Goal: Task Accomplishment & Management: Manage account settings

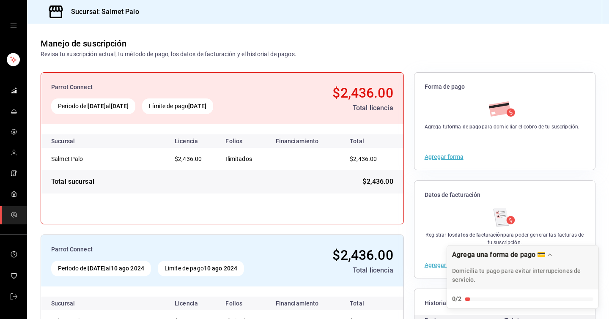
scroll to position [81, 0]
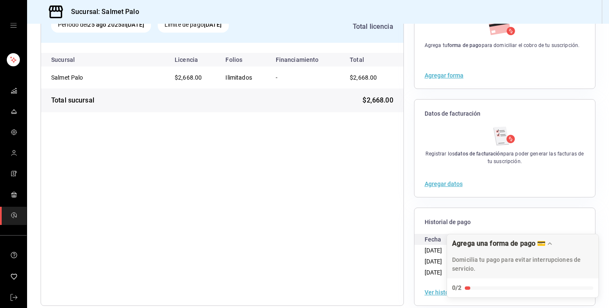
scroll to position [85, 0]
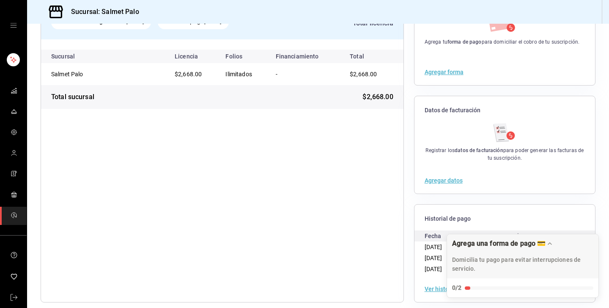
click at [444, 72] on button "Agregar forma" at bounding box center [444, 72] width 39 height 6
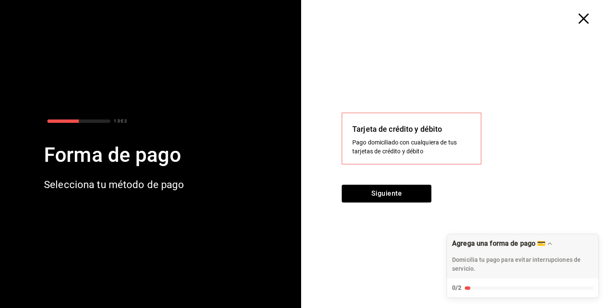
click at [581, 19] on icon "button" at bounding box center [584, 19] width 10 height 10
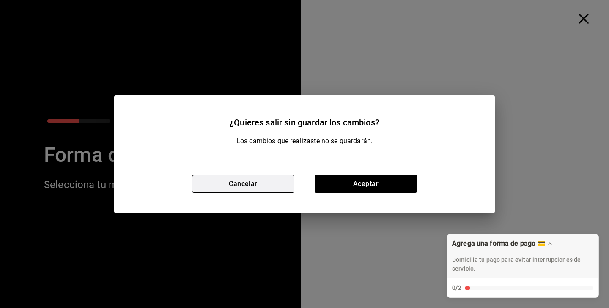
click at [217, 192] on button "Cancelar" at bounding box center [243, 184] width 102 height 18
click at [217, 192] on div "1 DE 2 Forma de pago Selecciona tu método de pago" at bounding box center [150, 154] width 301 height 308
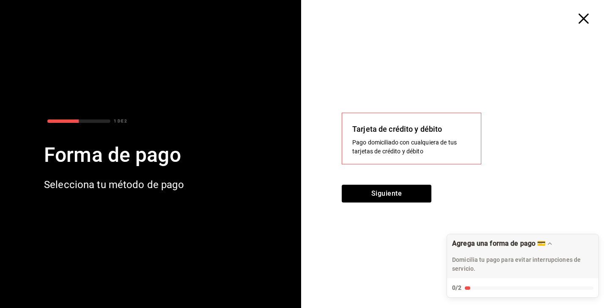
click at [584, 15] on icon "button" at bounding box center [584, 19] width 10 height 10
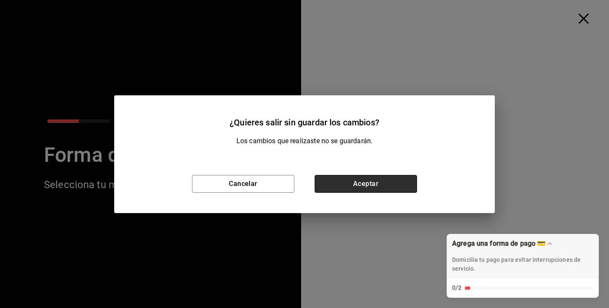
click at [348, 181] on button "Aceptar" at bounding box center [366, 184] width 102 height 18
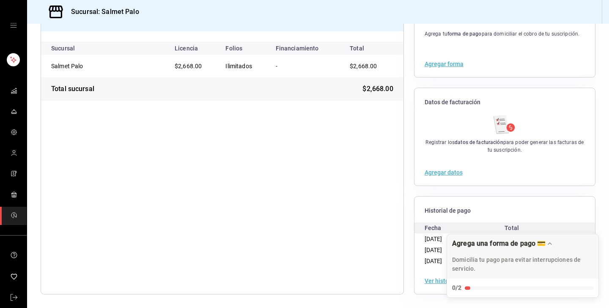
scroll to position [93, 0]
click at [421, 175] on div "Agregar datos" at bounding box center [505, 172] width 181 height 26
click at [431, 175] on button "Agregar datos" at bounding box center [444, 172] width 38 height 6
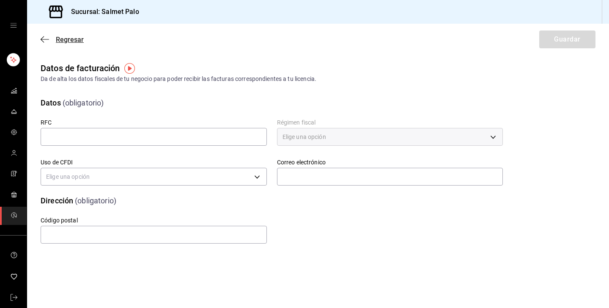
click at [52, 40] on span "Regresar" at bounding box center [62, 40] width 43 height 8
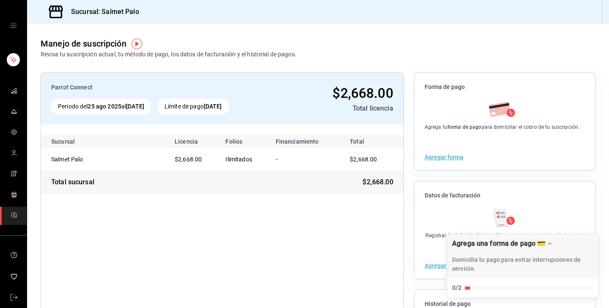
click at [443, 157] on button "Agregar forma" at bounding box center [444, 157] width 39 height 6
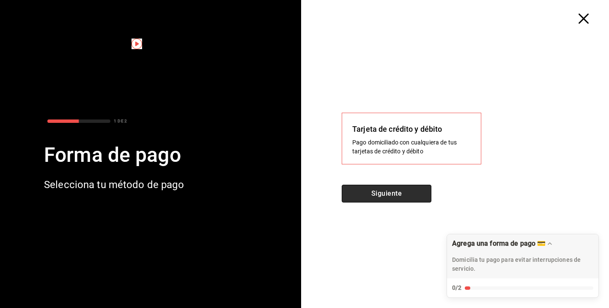
click at [384, 191] on button "Siguiente" at bounding box center [387, 193] width 90 height 18
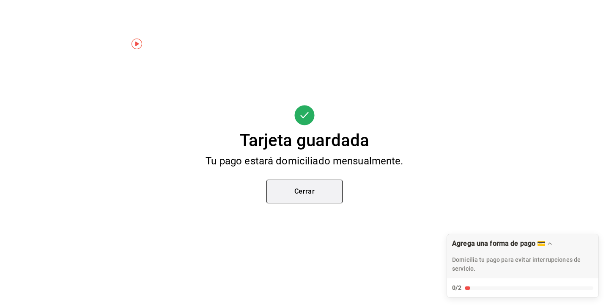
click at [279, 188] on button "Cerrar" at bounding box center [304, 191] width 76 height 24
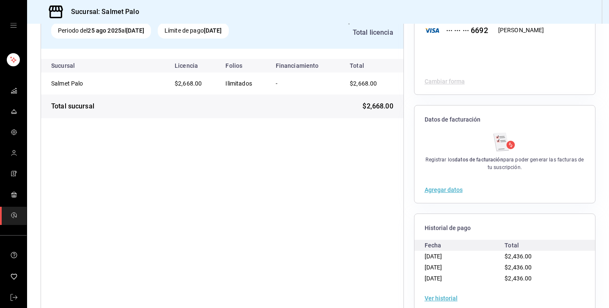
scroll to position [79, 0]
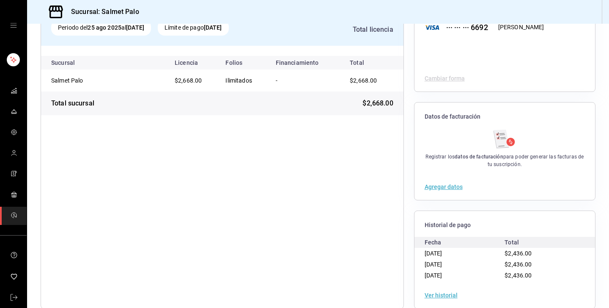
click at [441, 186] on button "Agregar datos" at bounding box center [444, 187] width 38 height 6
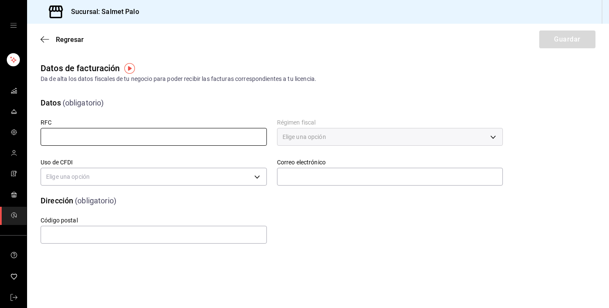
click at [144, 145] on input "text" at bounding box center [154, 137] width 226 height 18
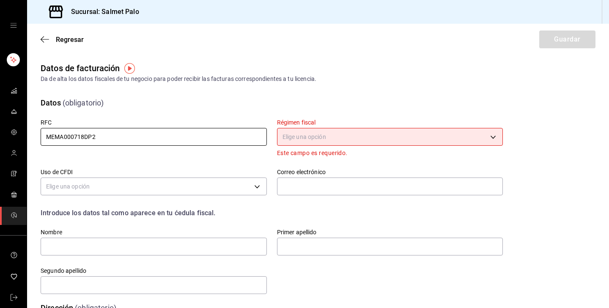
type input "MEMA000718DP2"
click at [342, 145] on body "Sucursal: Salmet Palo Regresar Guardar Datos de facturación Da de alta los dato…" at bounding box center [304, 154] width 609 height 308
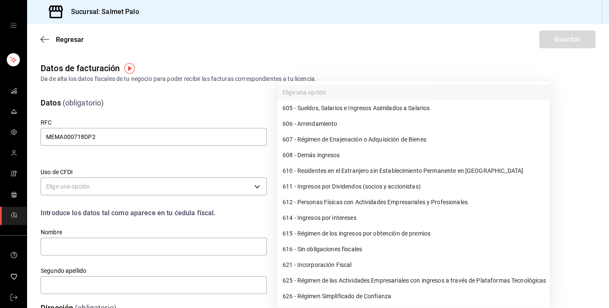
click at [332, 198] on li "612 - Personas Físicas con Actividades Empresariales y Profesionales" at bounding box center [413, 202] width 272 height 16
type input "612"
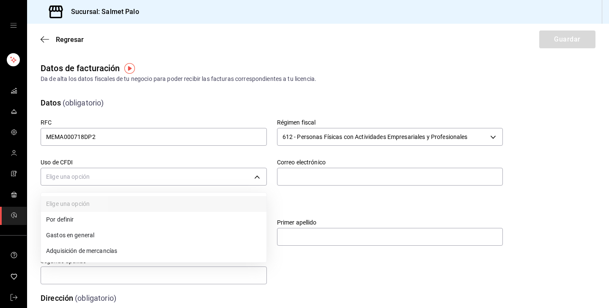
click at [104, 175] on body "Sucursal: Salmet Palo Regresar Guardar Datos de facturación Da de alta los dato…" at bounding box center [304, 154] width 609 height 308
click at [77, 239] on li "Gastos en general" at bounding box center [153, 235] width 225 height 16
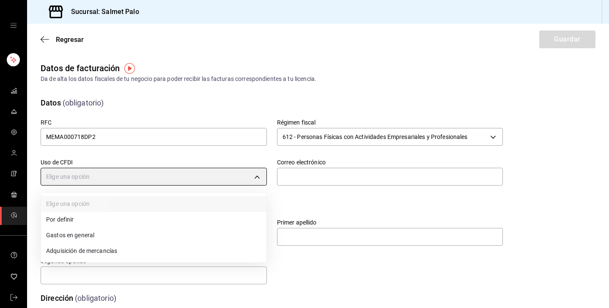
type input "G03"
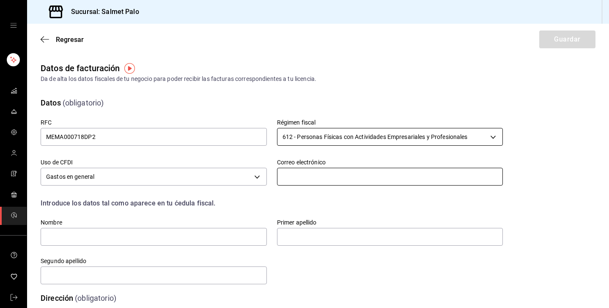
type input "A"
type input "[EMAIL_ADDRESS][DOMAIN_NAME]"
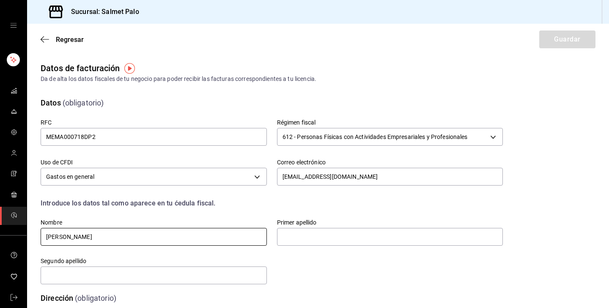
type input "[PERSON_NAME]"
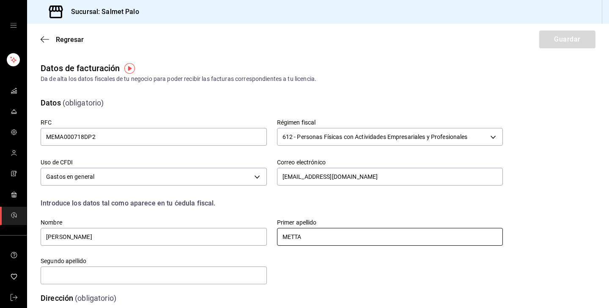
drag, startPoint x: 305, startPoint y: 237, endPoint x: 274, endPoint y: 236, distance: 30.9
click at [274, 236] on div "Primer apellido [PERSON_NAME]" at bounding box center [385, 227] width 236 height 38
type input "METTA"
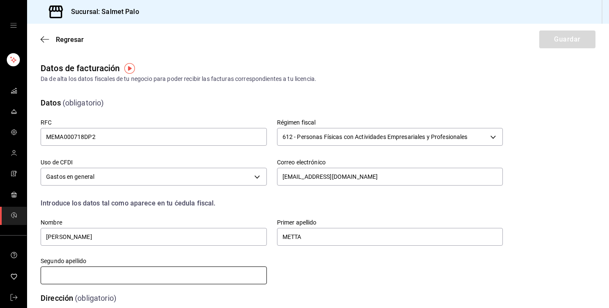
click at [123, 272] on input "text" at bounding box center [154, 275] width 226 height 18
type input "[PERSON_NAME]"
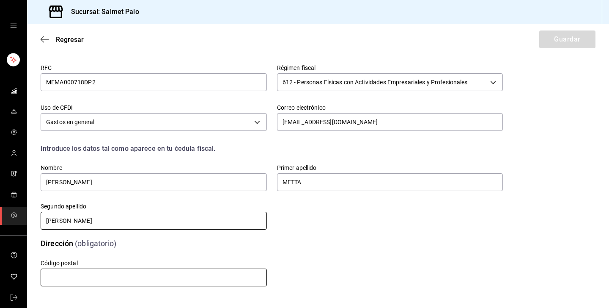
scroll to position [55, 0]
click at [52, 268] on div "Código postal" at bounding box center [154, 273] width 226 height 28
type input "52763"
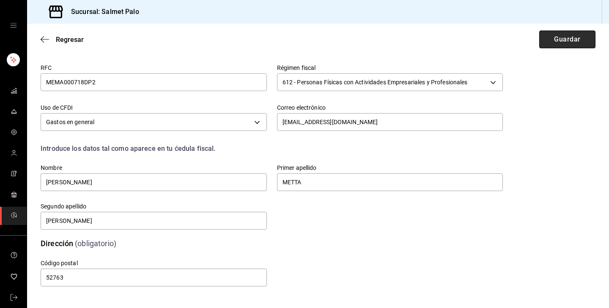
click at [557, 36] on button "Guardar" at bounding box center [567, 39] width 56 height 18
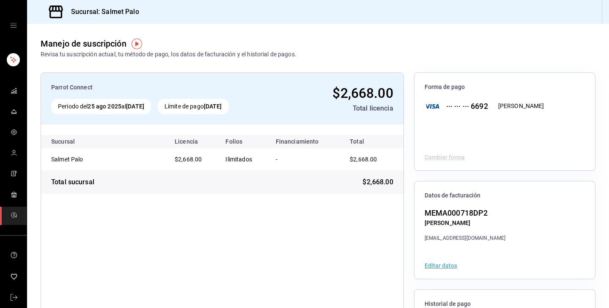
click at [13, 213] on icon "mailbox folders" at bounding box center [14, 215] width 7 height 7
click at [14, 195] on icon "mailbox folders" at bounding box center [14, 194] width 7 height 7
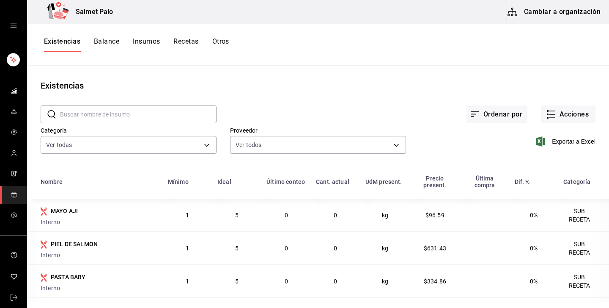
click at [18, 21] on div "mailbox folders" at bounding box center [13, 25] width 27 height 51
click at [14, 24] on icon "open drawer" at bounding box center [13, 25] width 7 height 7
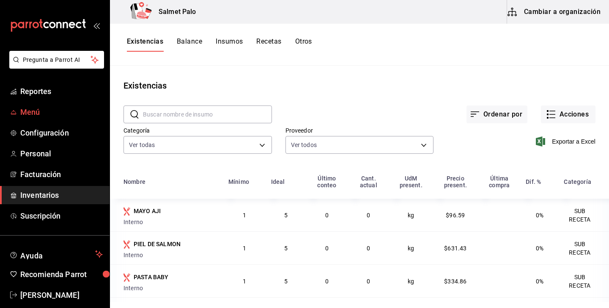
click at [23, 119] on link "Menú" at bounding box center [55, 112] width 110 height 18
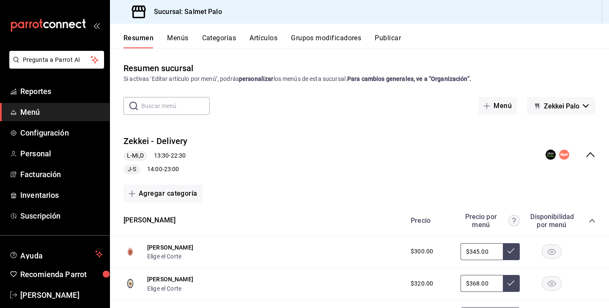
click at [135, 153] on span "L-Mi,D" at bounding box center [136, 155] width 24 height 9
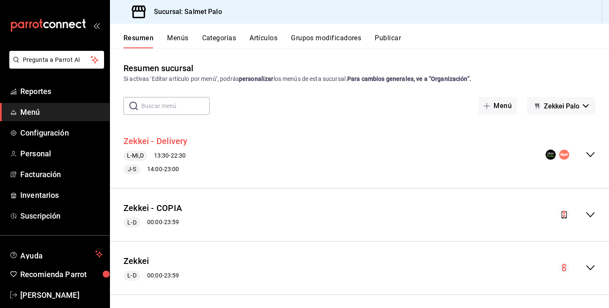
click at [172, 135] on button "Zekkei - Delivery" at bounding box center [156, 141] width 64 height 12
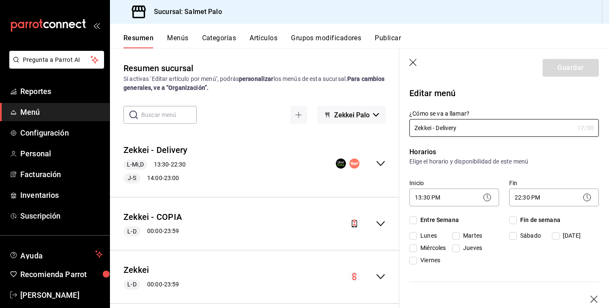
checkbox input "true"
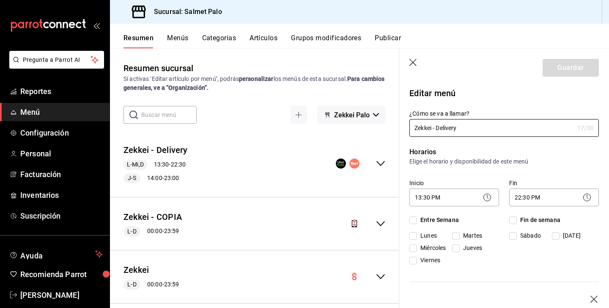
checkbox input "true"
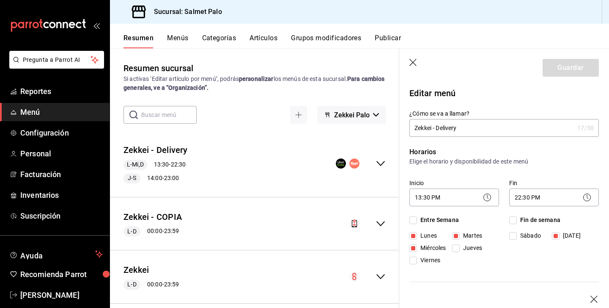
click at [267, 187] on div "Zekkei - Delivery L-Mi,D 13:30 - 22:30 J-S 14:00 - 23:00" at bounding box center [254, 163] width 289 height 53
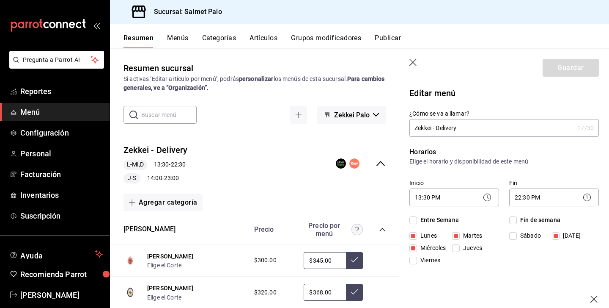
click at [177, 46] on button "Menús" at bounding box center [177, 41] width 21 height 14
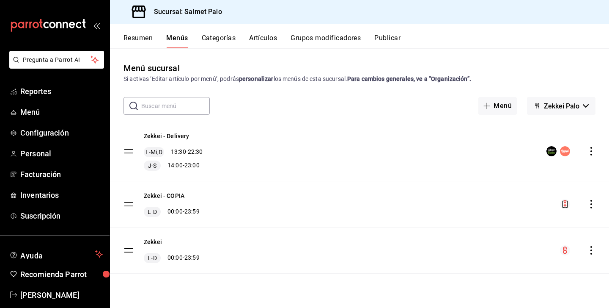
click at [219, 37] on button "Categorías" at bounding box center [219, 41] width 34 height 14
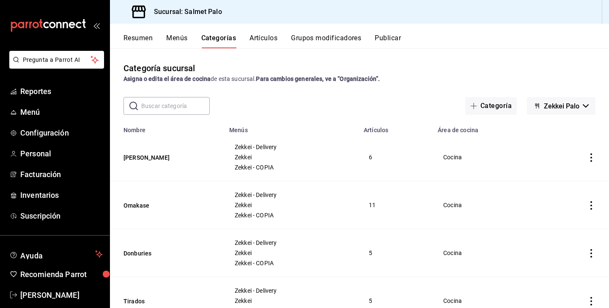
click at [273, 35] on button "Artículos" at bounding box center [264, 41] width 28 height 14
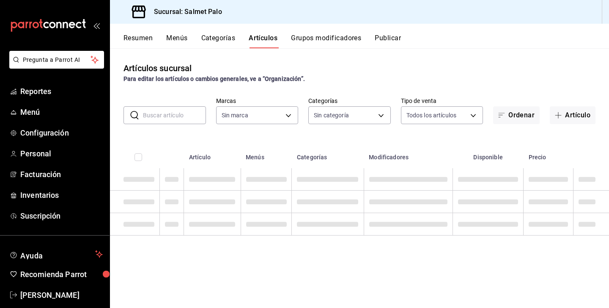
type input "91822997-6511-487a-b58c-8897a46e9bc4,bcaf95bc-d9c1-438b-979f-19bd0f306f78"
type input "3a0a3d35-556f-49f8-8941-c42a3d2e6ea0,6d26e2d6-ec98-4bd0-81eb-0c616c5f10e2,b83cb…"
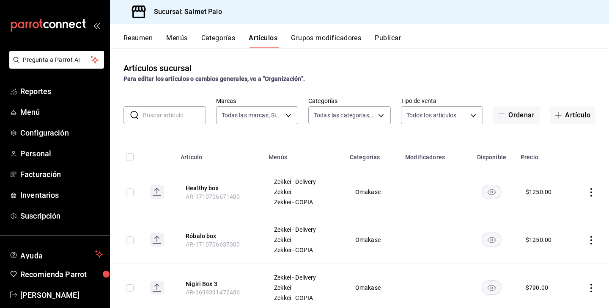
click at [99, 32] on div "mailbox folders" at bounding box center [55, 25] width 110 height 51
click at [96, 28] on icon "open_drawer_menu" at bounding box center [95, 26] width 4 height 6
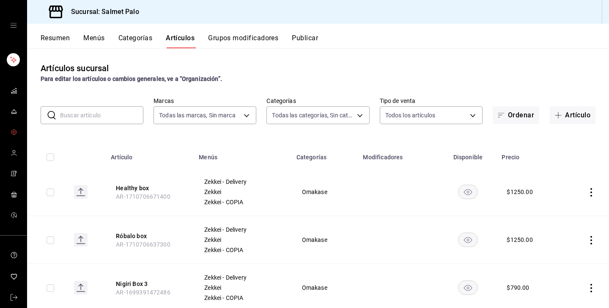
click at [8, 132] on link "mailbox folders" at bounding box center [13, 133] width 27 height 18
